Goal: Task Accomplishment & Management: Manage account settings

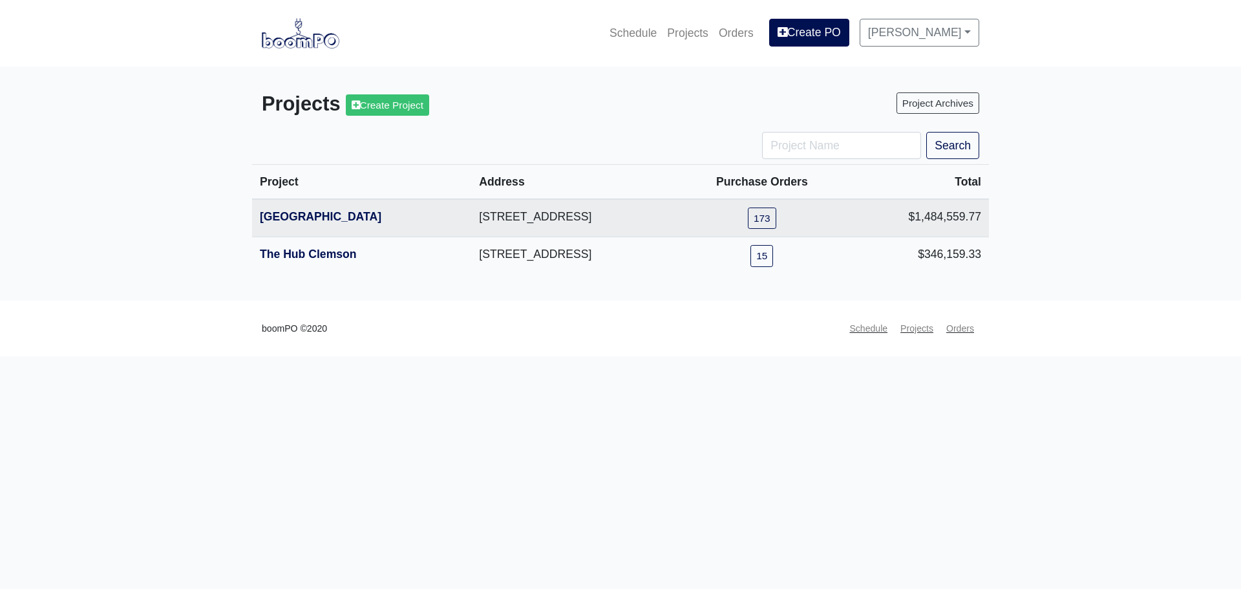
click at [314, 248] on th "The Hub Clemson" at bounding box center [361, 255] width 219 height 37
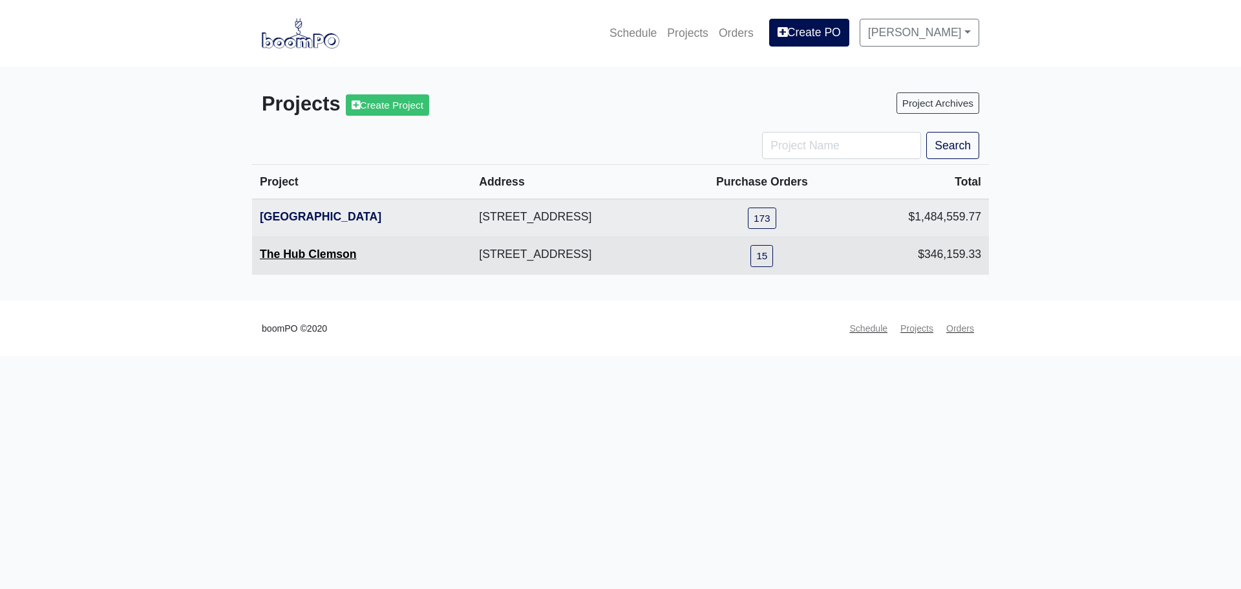
click at [313, 256] on link "The Hub Clemson" at bounding box center [308, 254] width 97 height 13
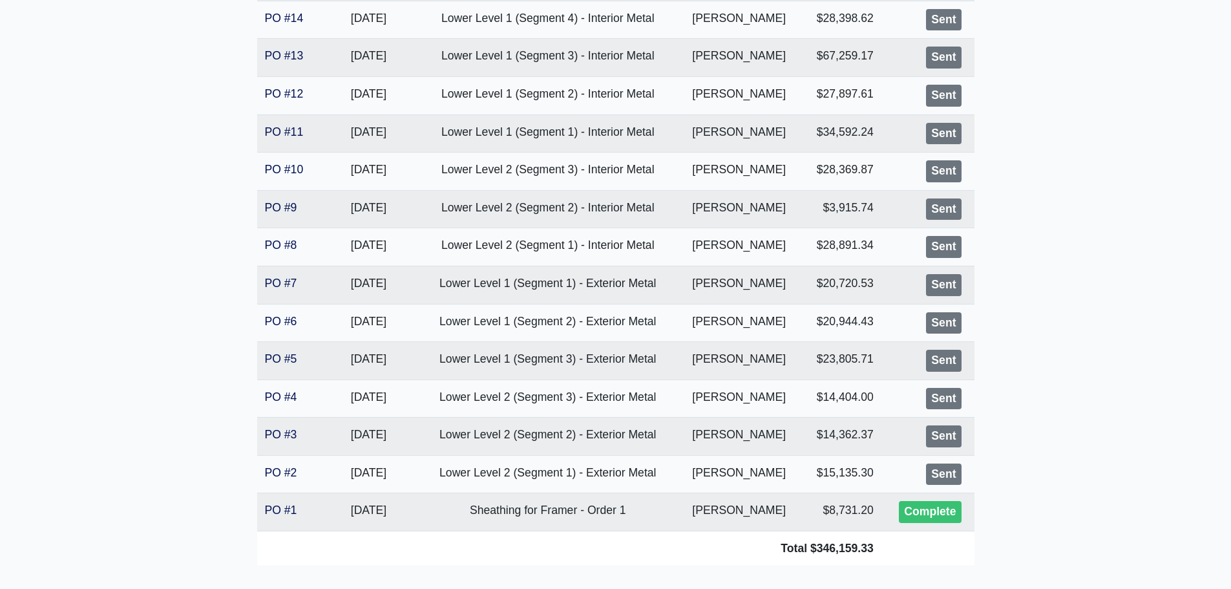
scroll to position [388, 0]
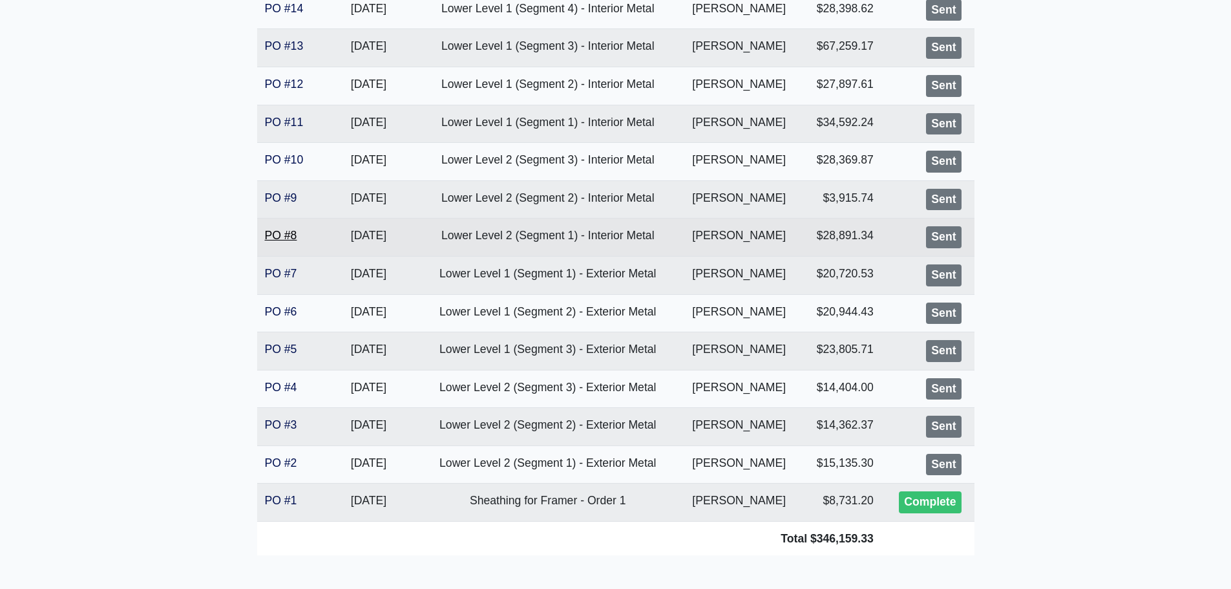
click at [279, 232] on link "PO #8" at bounding box center [281, 235] width 32 height 13
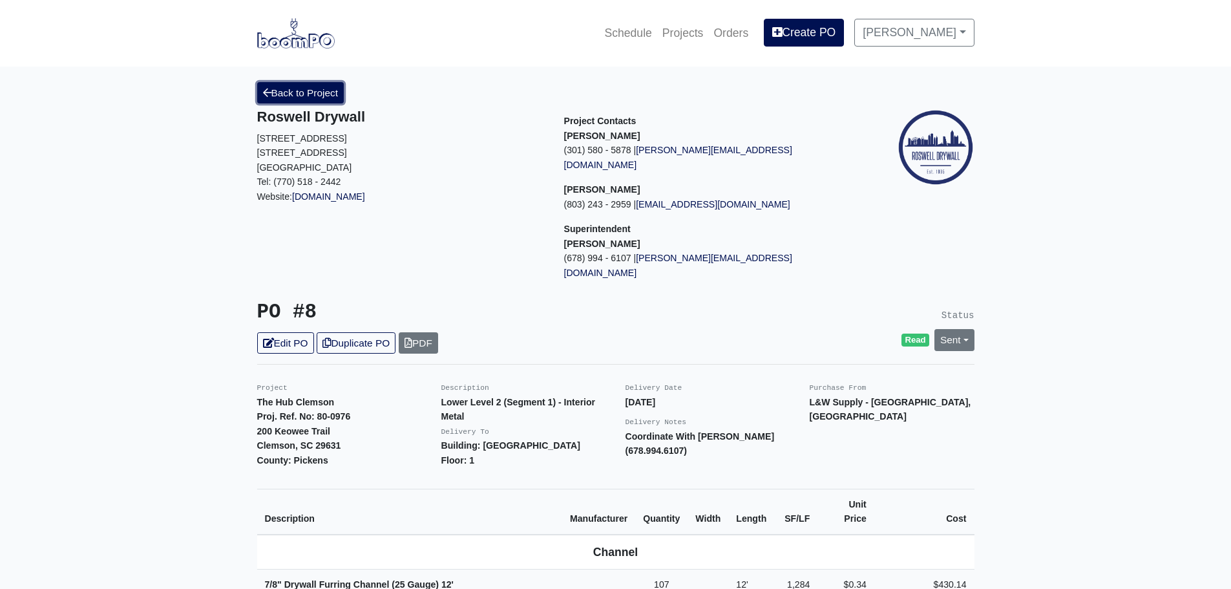
click at [327, 90] on link "Back to Project" at bounding box center [300, 92] width 87 height 21
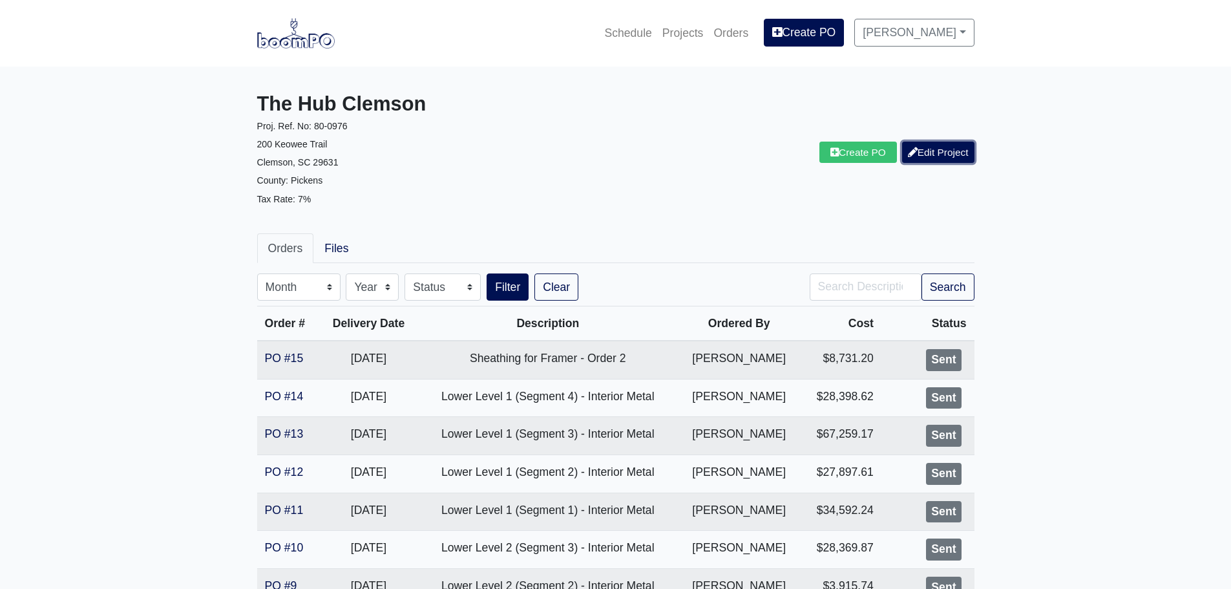
click at [947, 158] on link "Edit Project" at bounding box center [938, 152] width 72 height 21
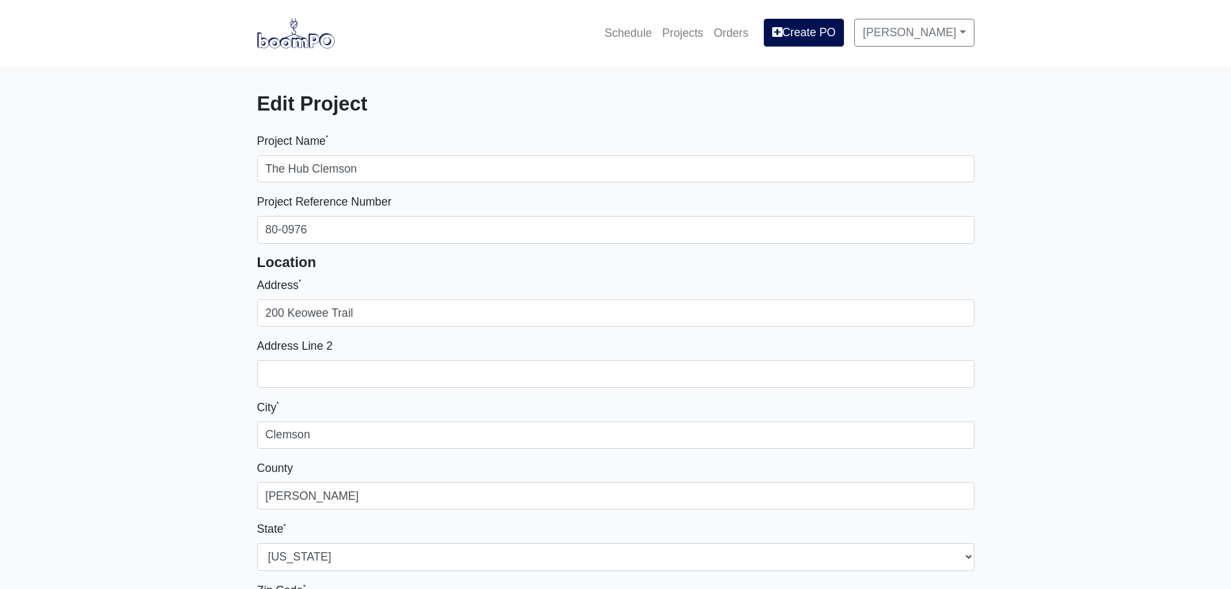
select select
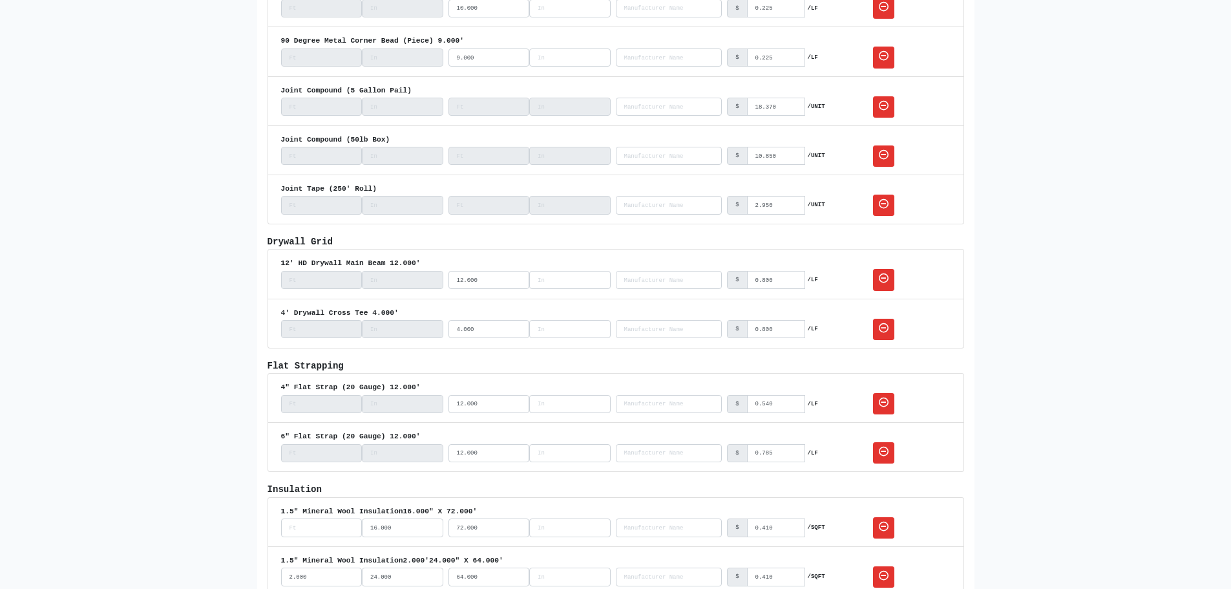
scroll to position [2133, 0]
